Goal: Communication & Community: Answer question/provide support

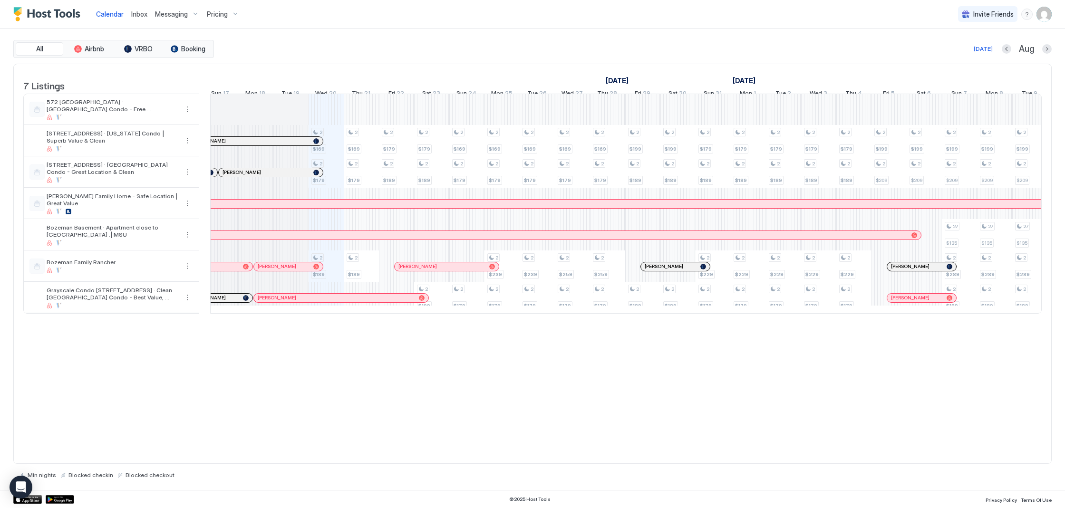
click at [280, 270] on div "[PERSON_NAME]" at bounding box center [288, 266] width 69 height 9
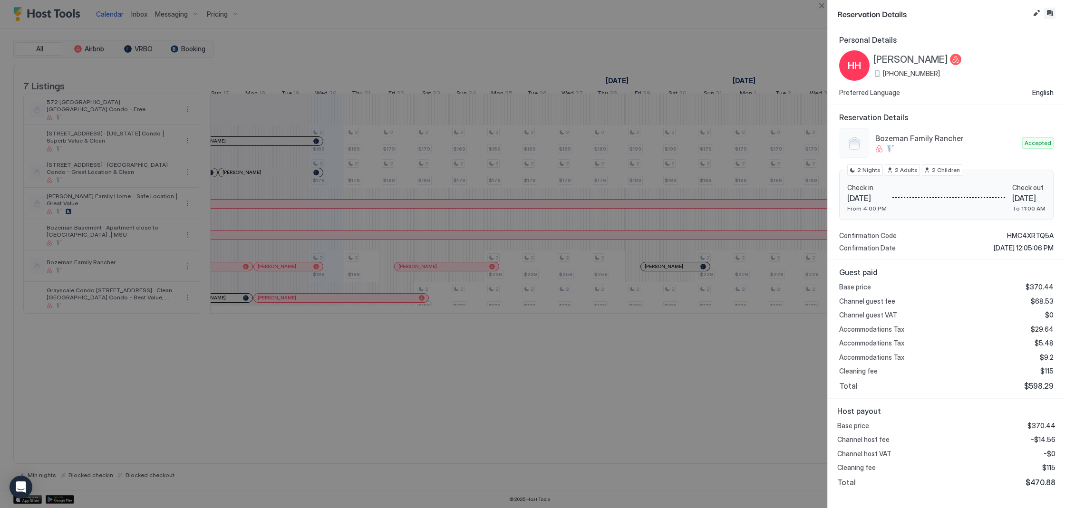
click at [1049, 12] on button "Inbox" at bounding box center [1049, 13] width 11 height 11
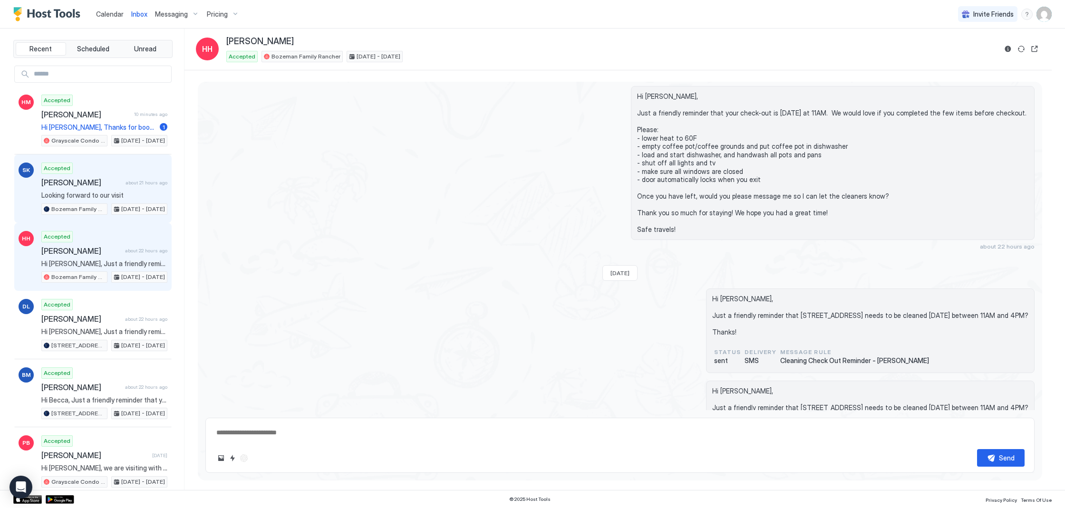
scroll to position [593, 0]
click at [106, 172] on div "Accepted [PERSON_NAME] about 21 hours ago Looking forward to our visit Bozeman …" at bounding box center [104, 189] width 126 height 52
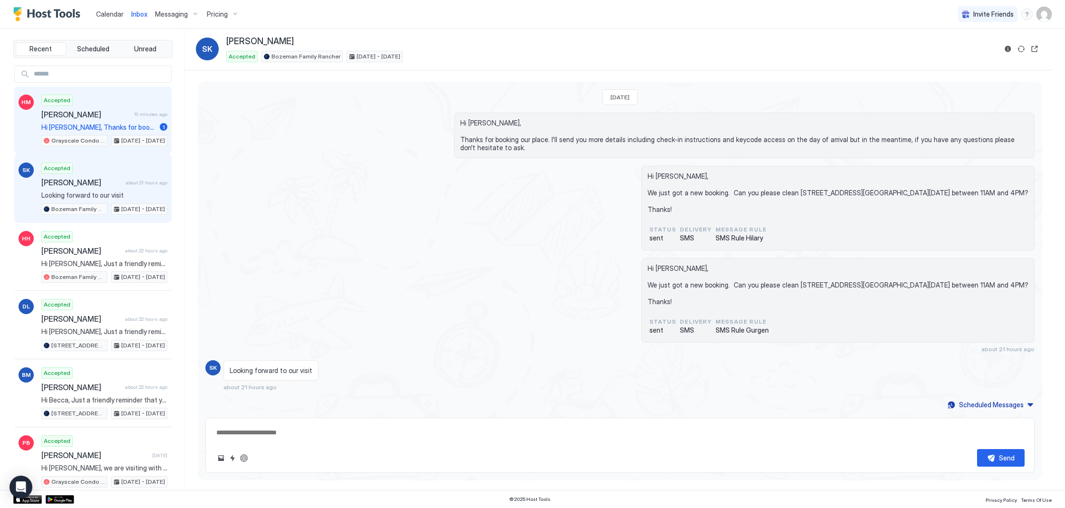
click at [106, 115] on span "[PERSON_NAME]" at bounding box center [85, 115] width 89 height 10
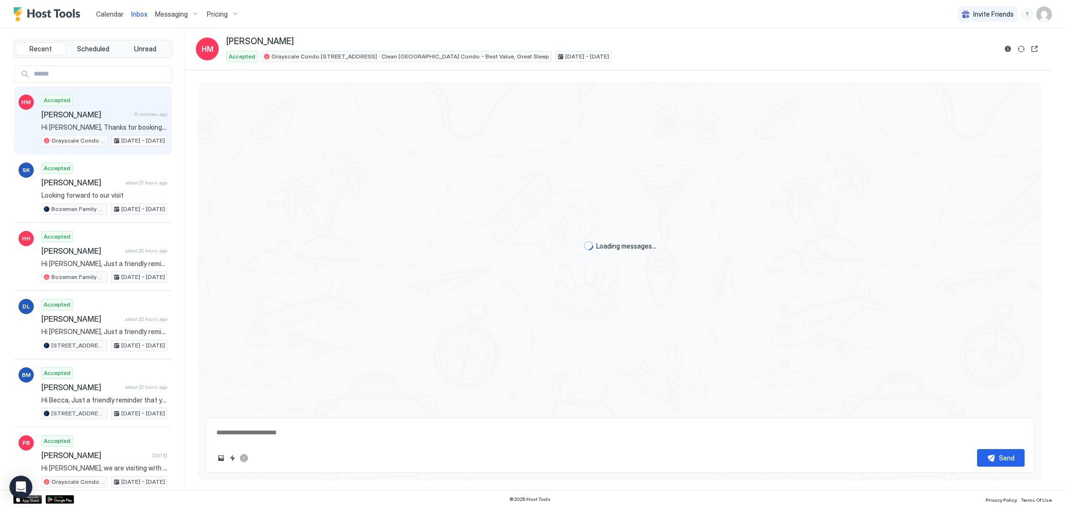
type textarea "*"
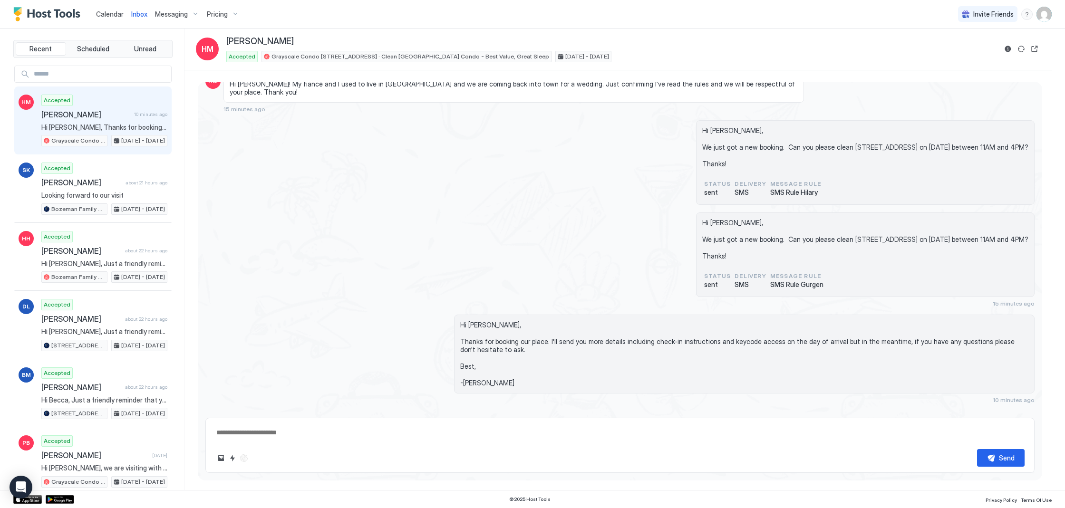
click at [111, 13] on span "Calendar" at bounding box center [110, 14] width 28 height 8
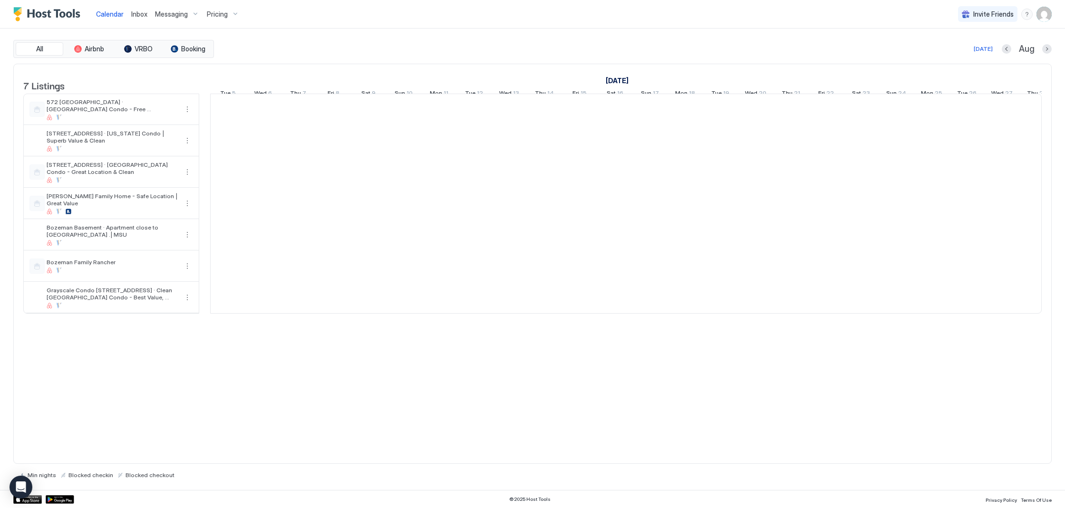
scroll to position [0, 528]
